Goal: Browse casually: Explore the website without a specific task or goal

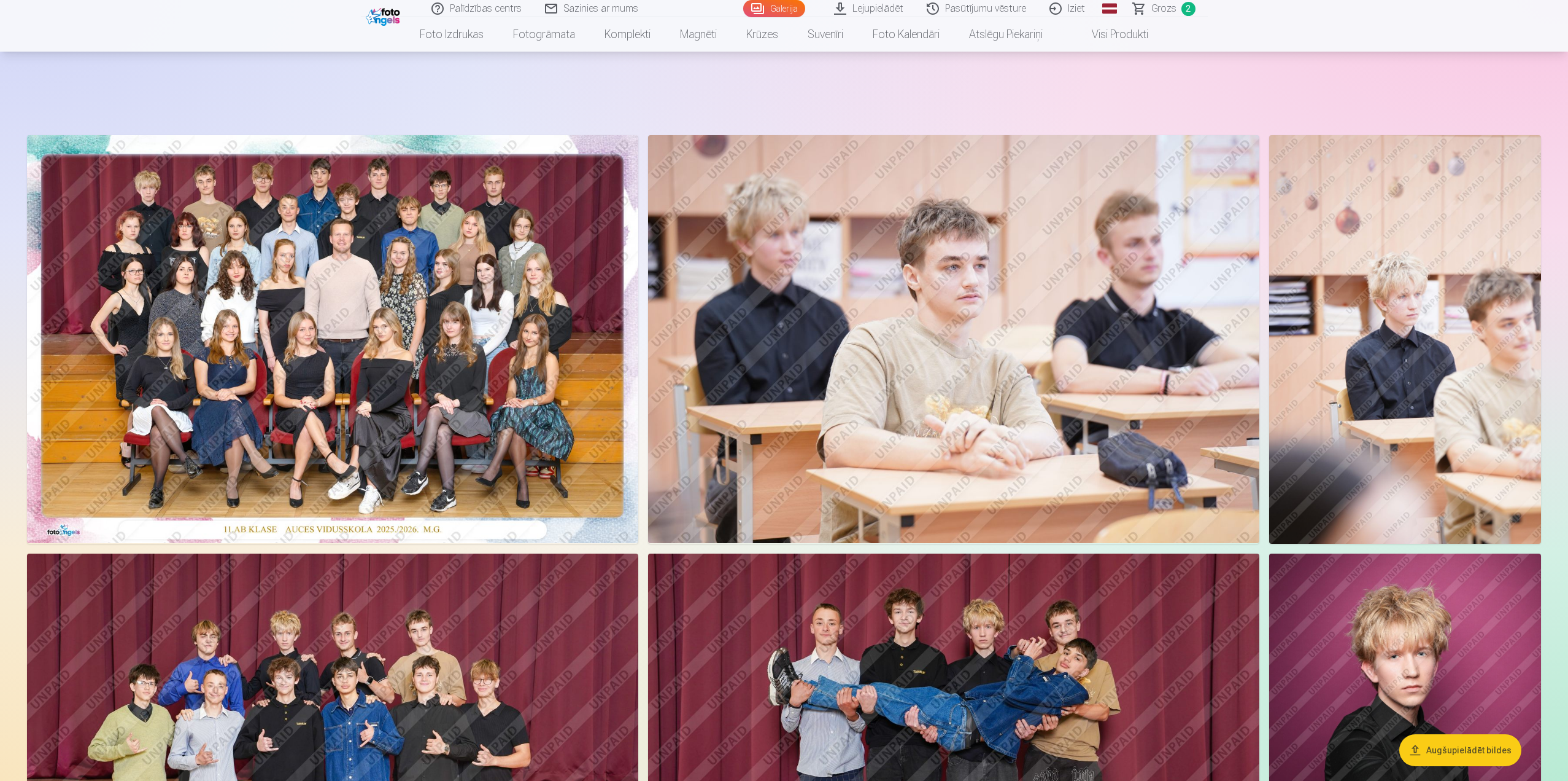
scroll to position [62, 0]
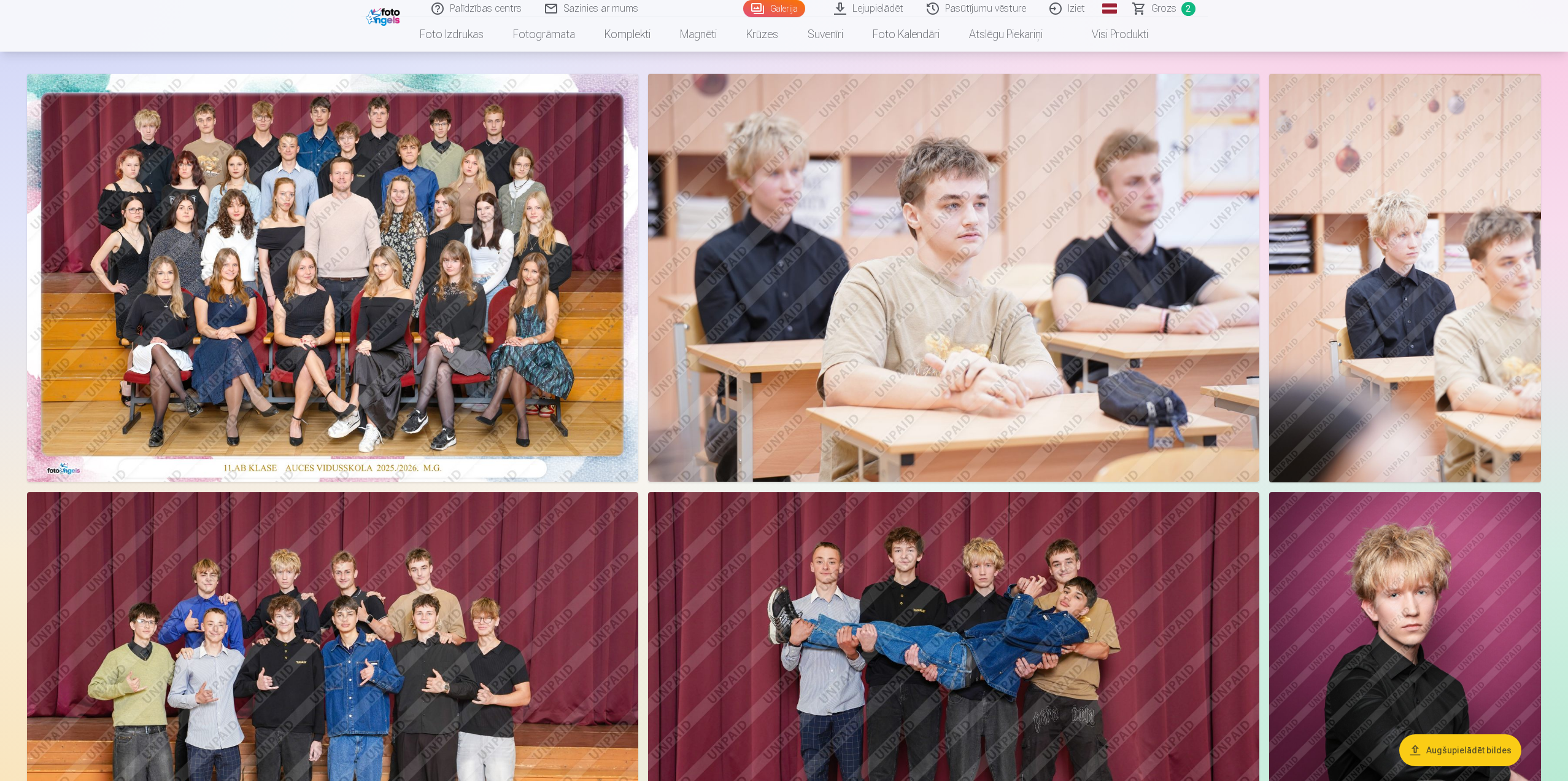
click at [446, 269] on img at bounding box center [333, 277] width 611 height 408
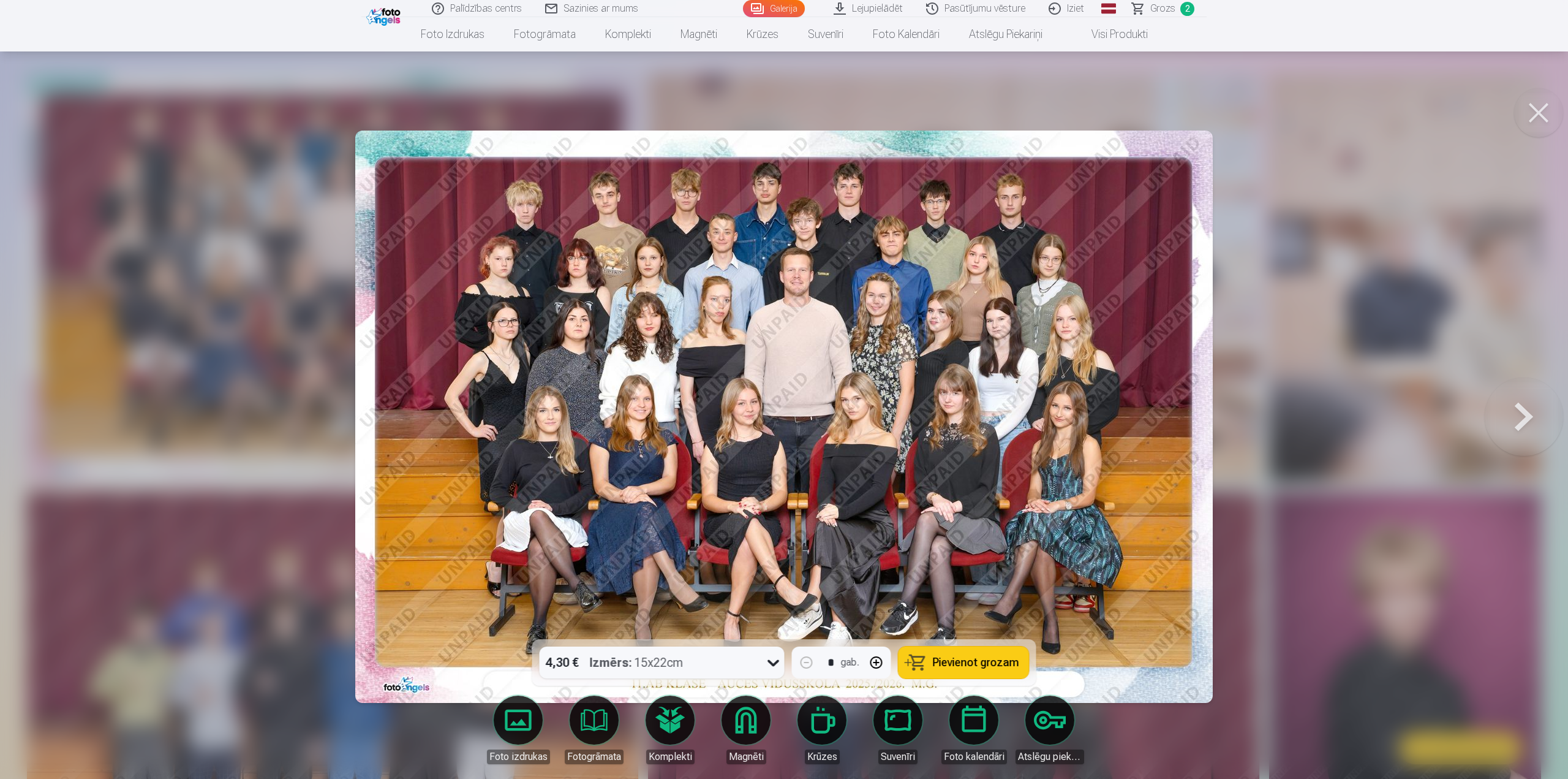
click at [1232, 465] on div at bounding box center [784, 389] width 1568 height 779
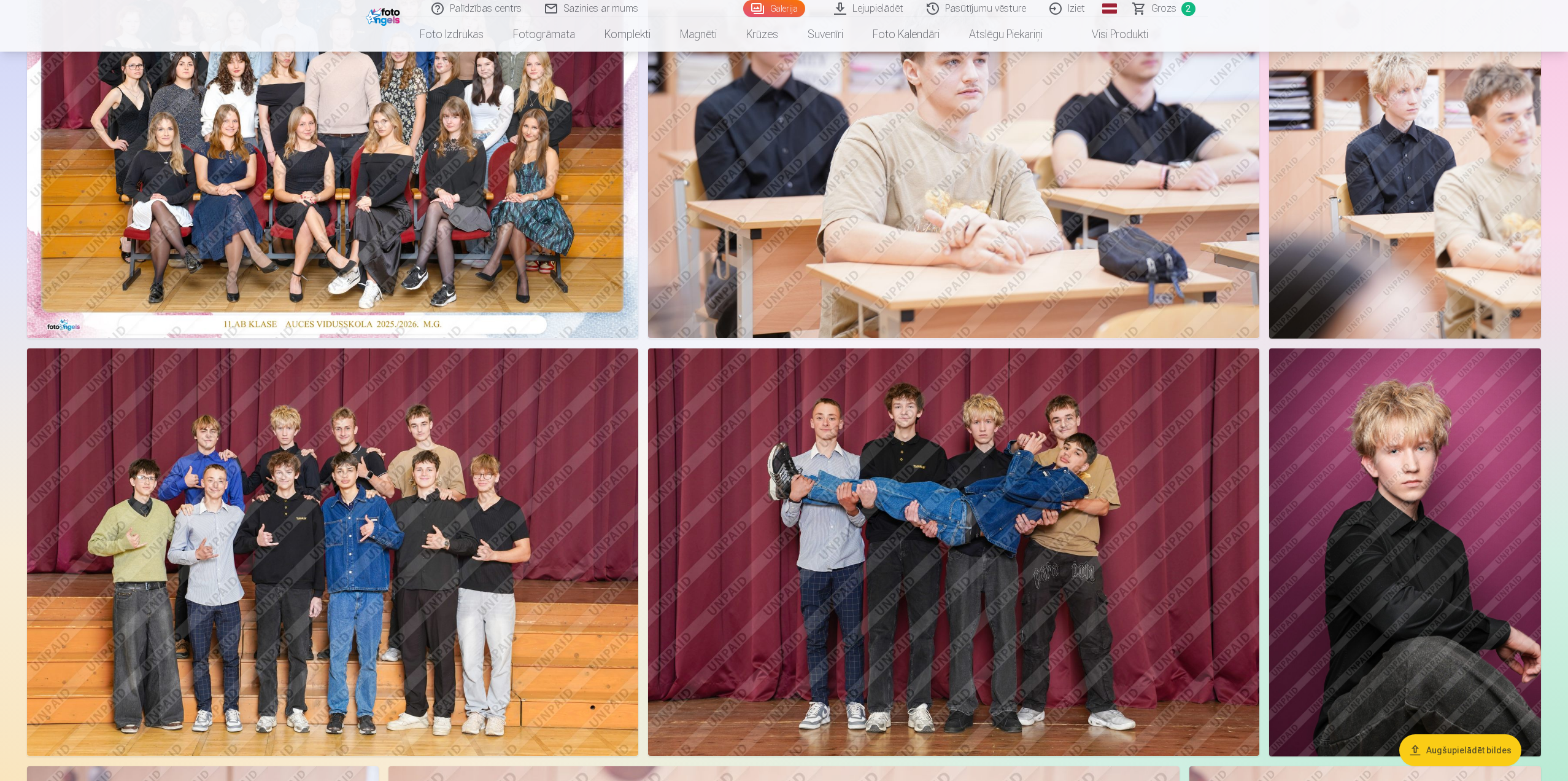
scroll to position [246, 0]
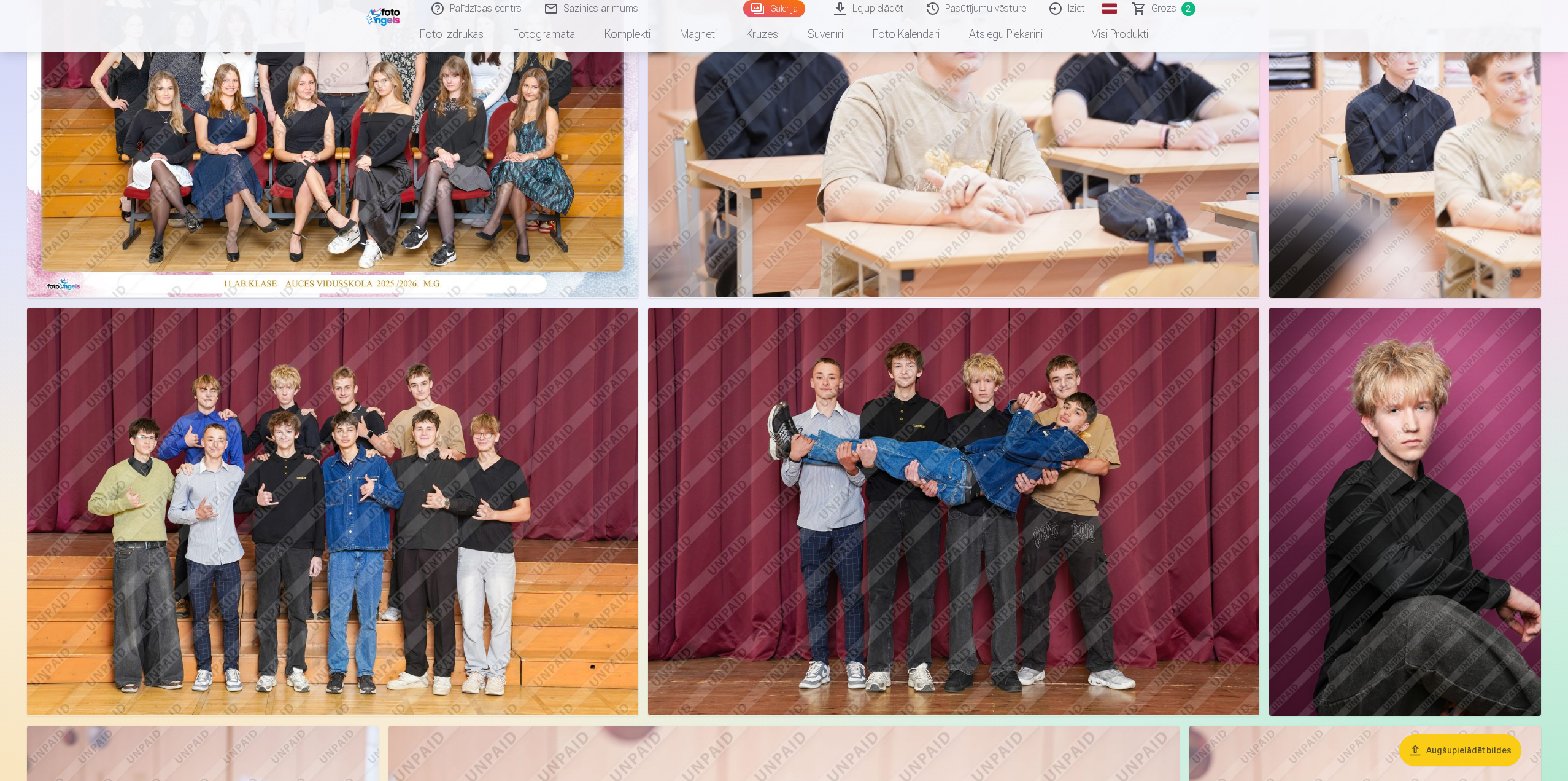
click at [1047, 452] on img at bounding box center [954, 512] width 611 height 408
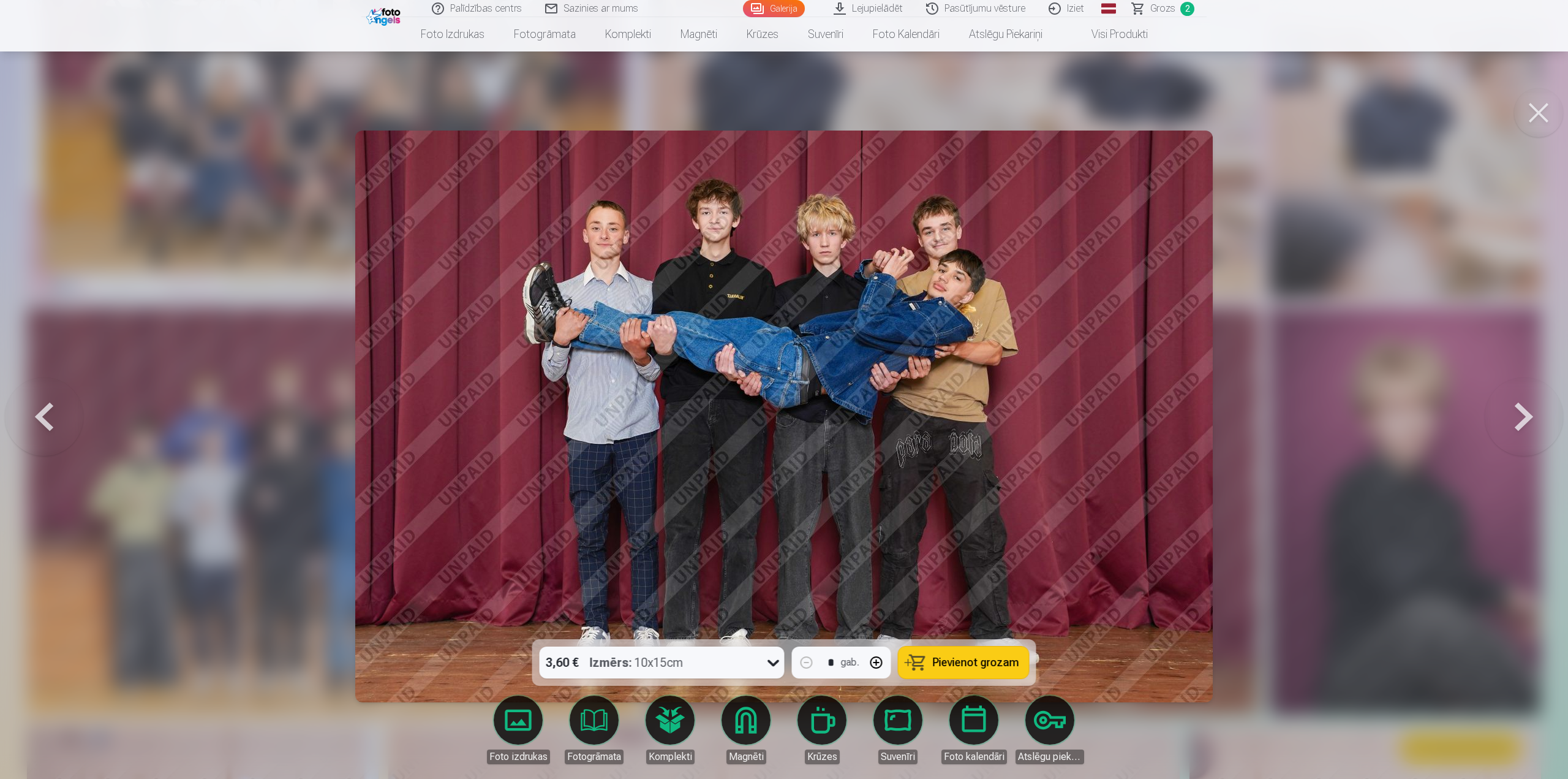
click at [1281, 444] on div at bounding box center [784, 389] width 1568 height 779
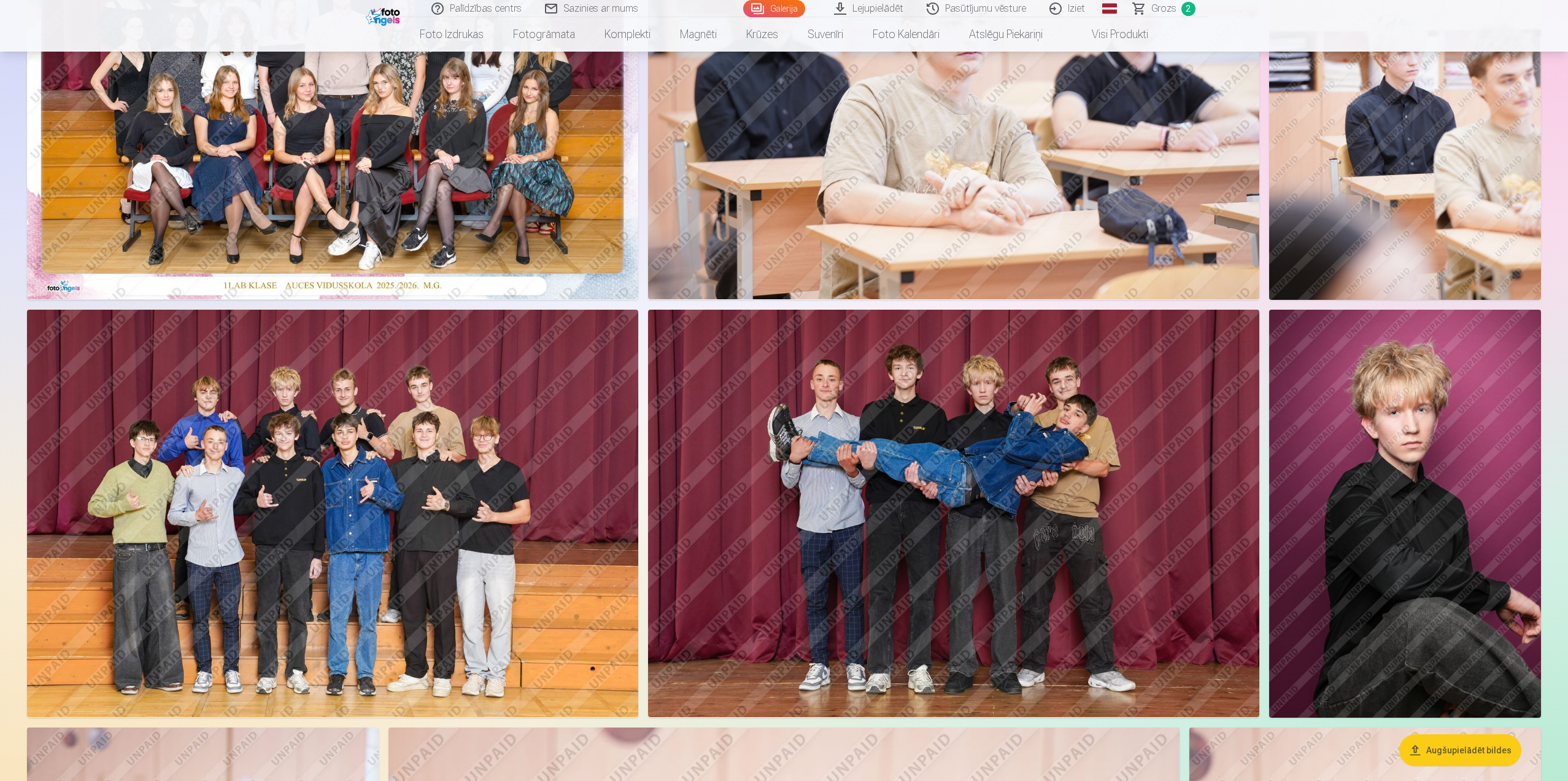
scroll to position [246, 0]
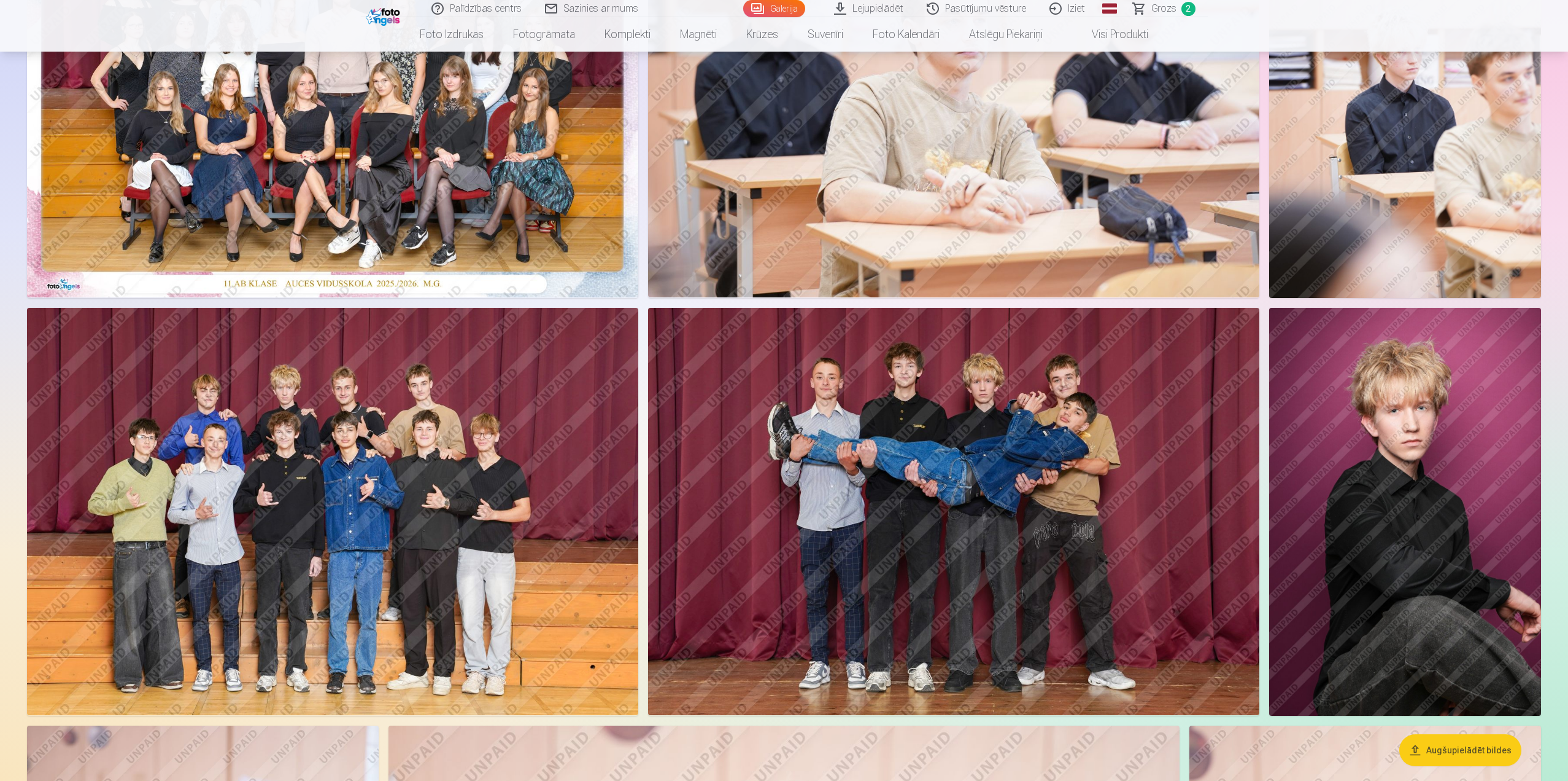
click at [1362, 468] on img at bounding box center [1405, 512] width 272 height 408
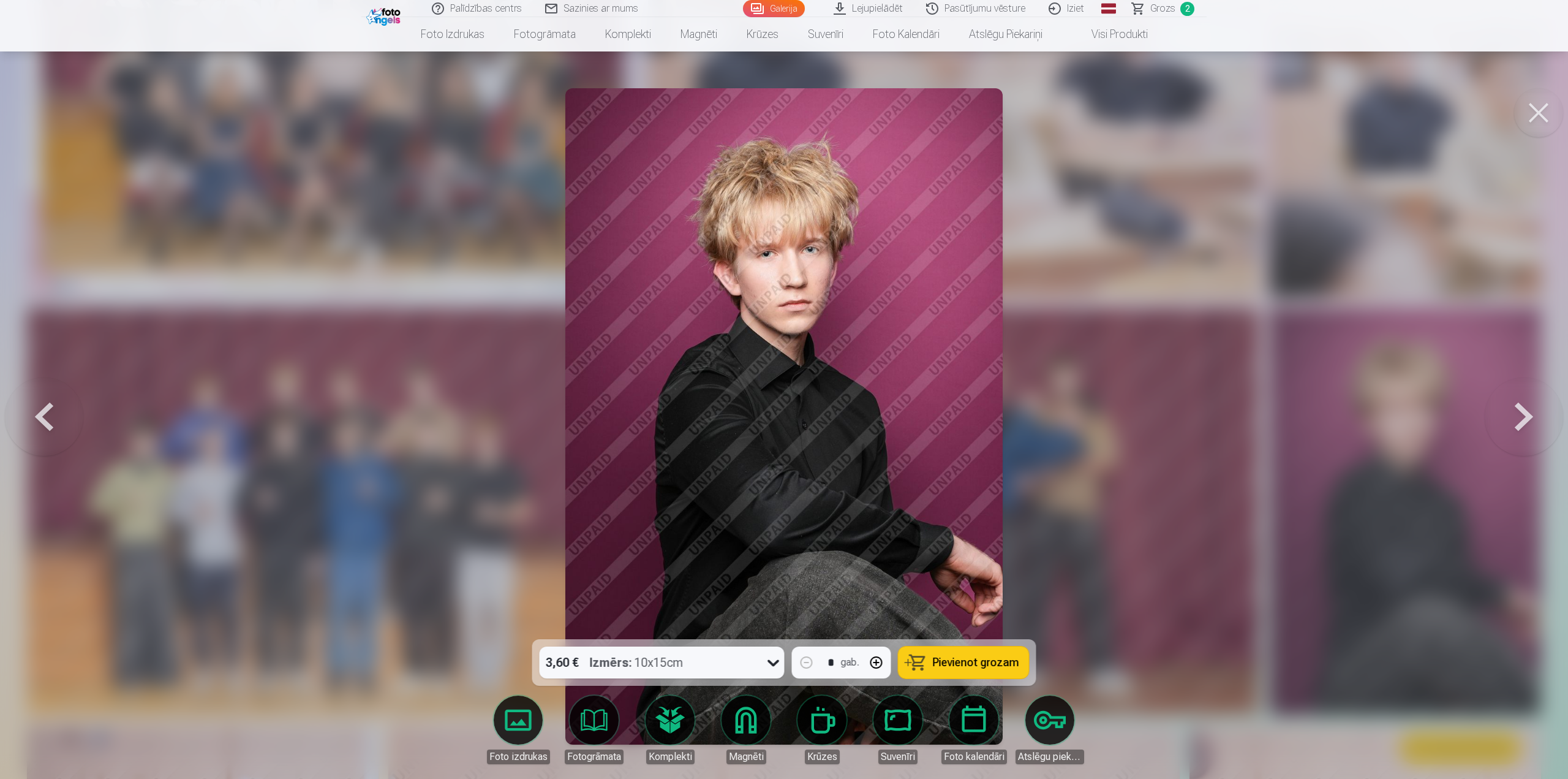
click at [1213, 465] on div at bounding box center [784, 389] width 1568 height 779
